Goal: Information Seeking & Learning: Learn about a topic

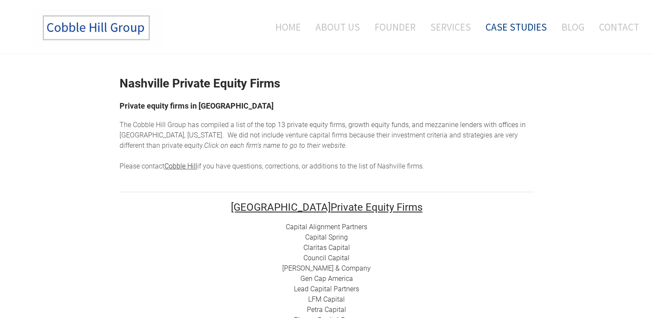
click at [499, 25] on link "Case Studies" at bounding box center [516, 27] width 74 height 36
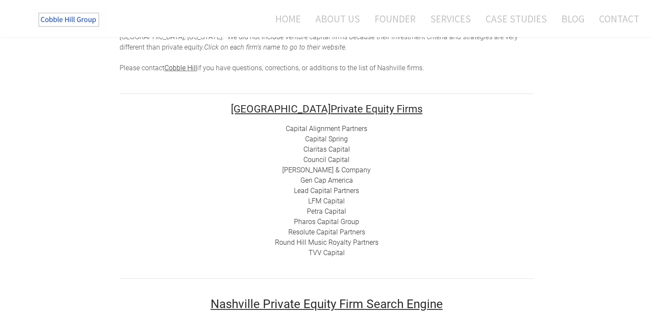
scroll to position [100, 0]
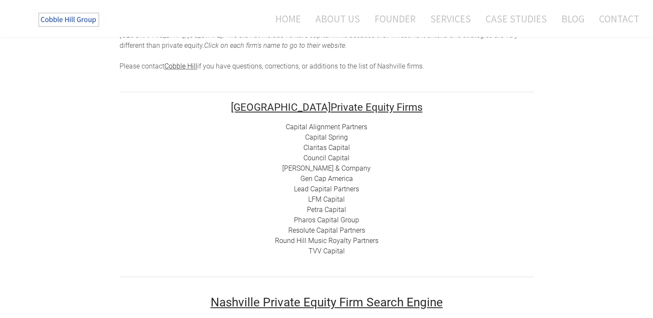
click at [354, 127] on link "Capital Alignment Partners" at bounding box center [327, 127] width 82 height 8
click at [335, 138] on link "Capital Spring" at bounding box center [326, 137] width 43 height 8
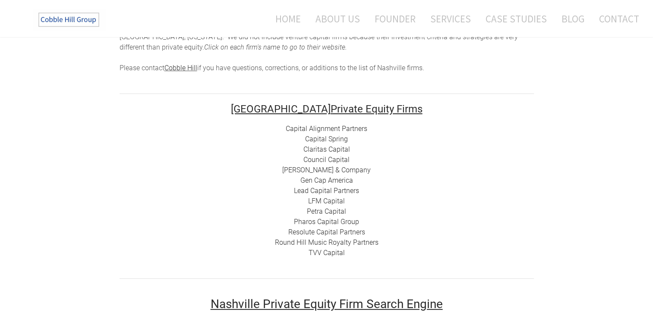
click at [329, 160] on link "Council Capital" at bounding box center [326, 160] width 46 height 8
click at [324, 170] on link "[PERSON_NAME] & Company" at bounding box center [326, 170] width 88 height 8
click at [321, 180] on link "Gen Cap America" at bounding box center [326, 180] width 53 height 8
click at [340, 191] on link "Lead Capital Partners" at bounding box center [326, 191] width 65 height 8
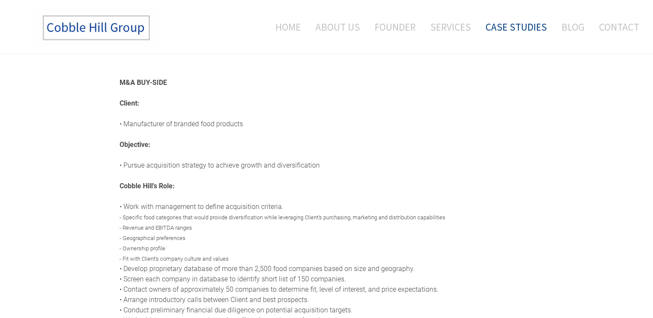
click at [88, 28] on img at bounding box center [97, 28] width 129 height 38
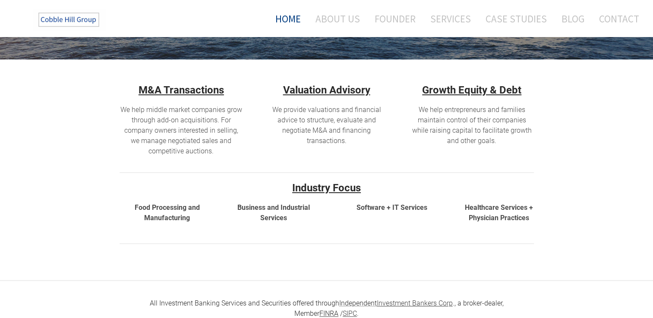
scroll to position [316, 0]
